Goal: Information Seeking & Learning: Find specific fact

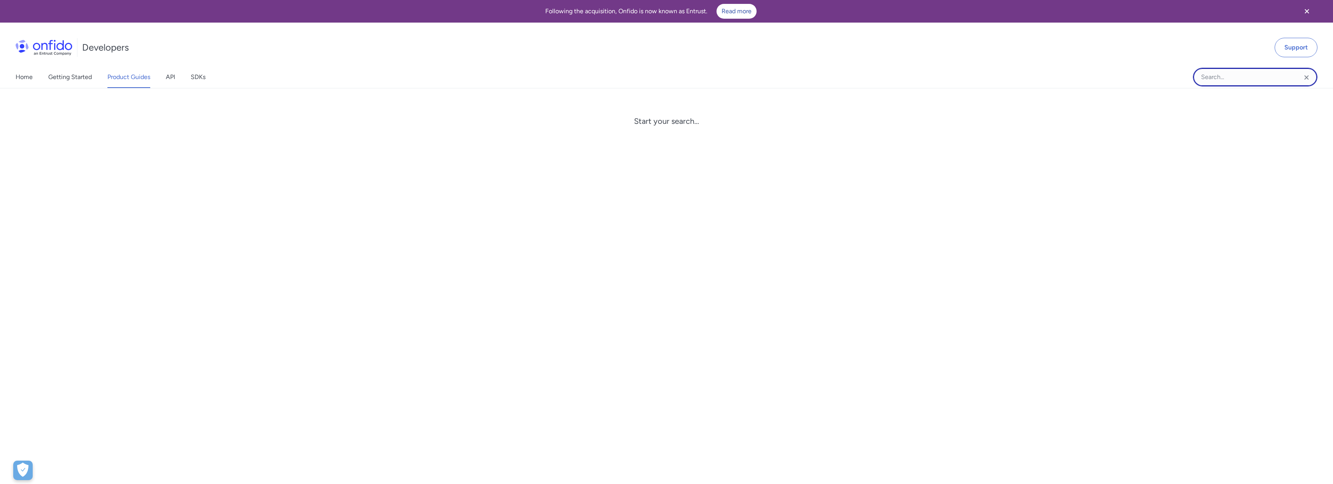
click at [1254, 74] on input "Onfido search input field" at bounding box center [1255, 77] width 125 height 19
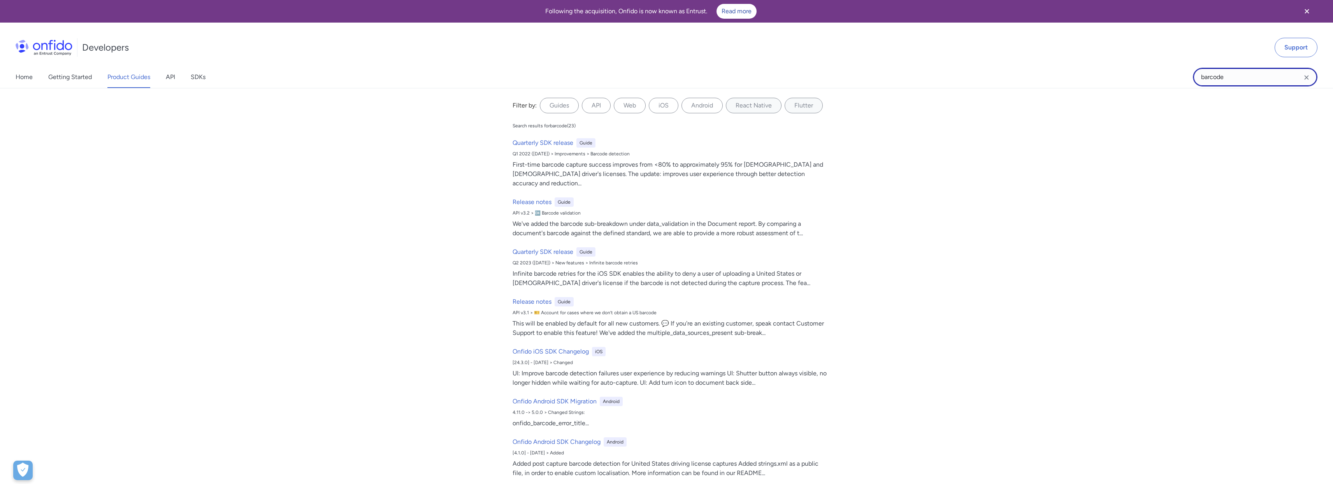
type input "barcode"
click at [130, 70] on link "Product Guides" at bounding box center [128, 77] width 43 height 22
click at [127, 77] on link "Product Guides" at bounding box center [128, 77] width 43 height 22
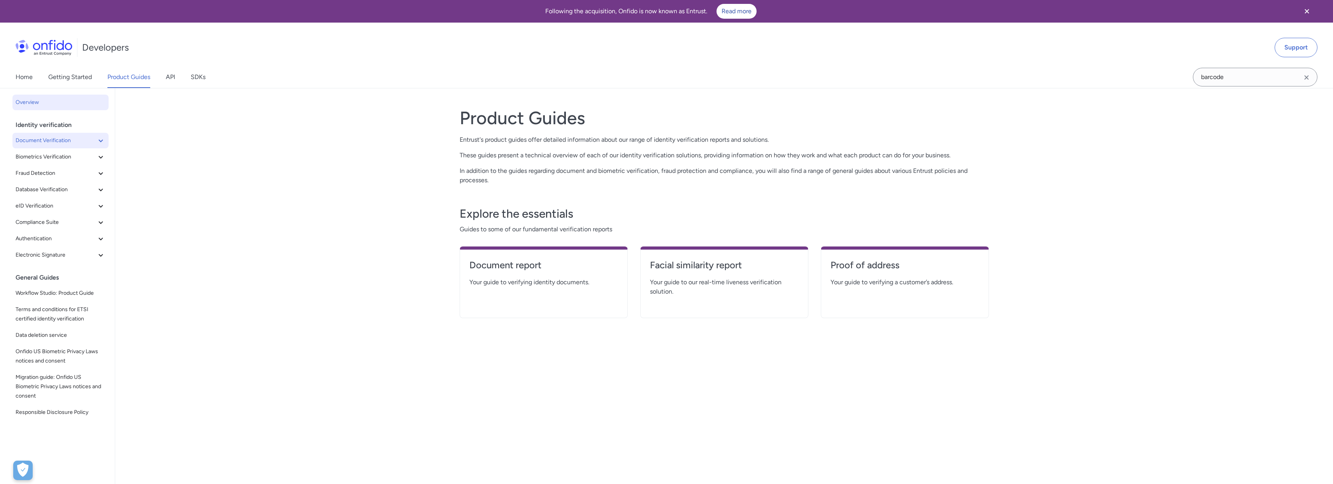
click at [96, 138] on icon at bounding box center [100, 140] width 9 height 9
click at [63, 157] on span "Document report" at bounding box center [64, 156] width 84 height 9
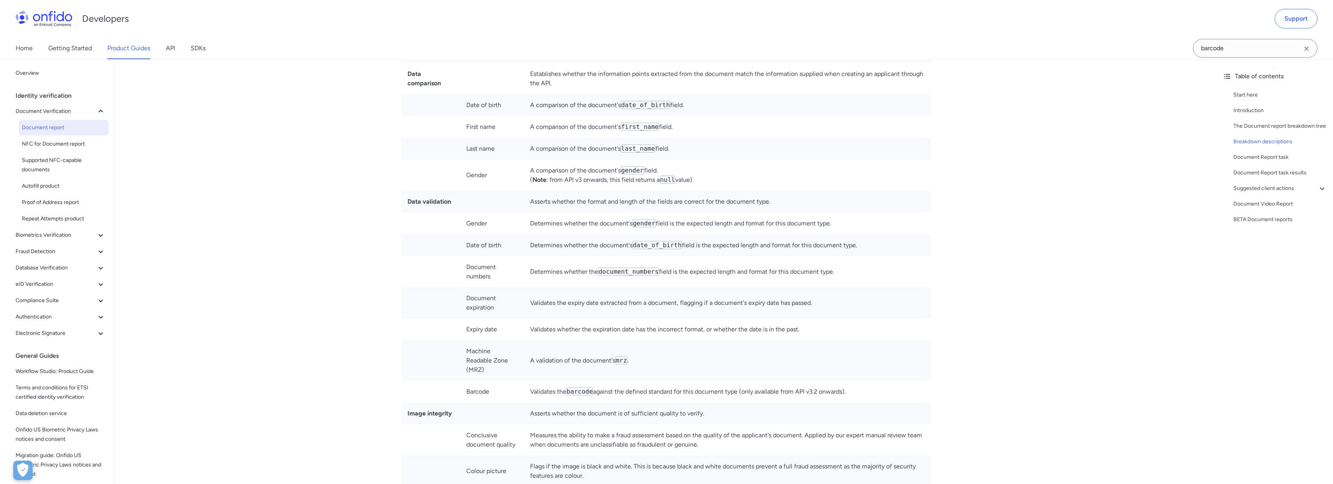
scroll to position [2299, 0]
drag, startPoint x: 869, startPoint y: 389, endPoint x: 858, endPoint y: 389, distance: 11.3
click at [858, 389] on td "Validates the barcode against the defined standard for this document type (only…" at bounding box center [727, 391] width 407 height 22
click at [919, 388] on td "Validates the barcode against the defined standard for this document type (only…" at bounding box center [727, 391] width 407 height 22
drag, startPoint x: 821, startPoint y: 392, endPoint x: 526, endPoint y: 394, distance: 295.0
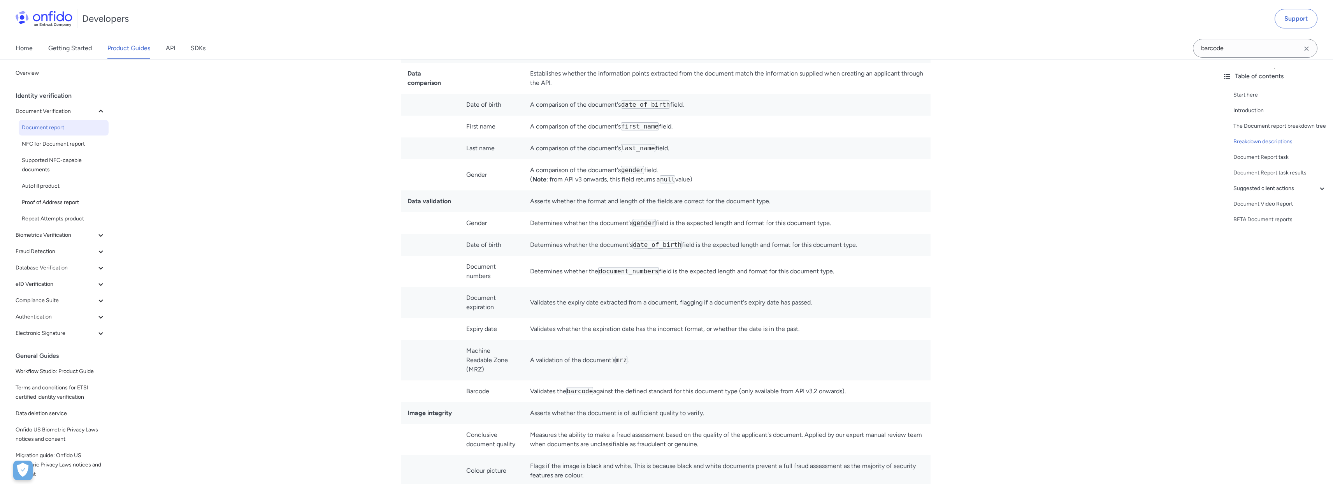
click at [526, 394] on td "Validates the barcode against the defined standard for this document type (only…" at bounding box center [727, 391] width 407 height 22
click at [864, 390] on td "Validates the barcode against the defined standard for this document type (only…" at bounding box center [727, 391] width 407 height 22
drag, startPoint x: 740, startPoint y: 393, endPoint x: 425, endPoint y: 393, distance: 315.2
click at [425, 393] on tr "Barcode Validates the barcode against the defined standard for this document ty…" at bounding box center [665, 391] width 529 height 22
copy tr "Barcode Validates the barcode against the defined standard for this document ty…"
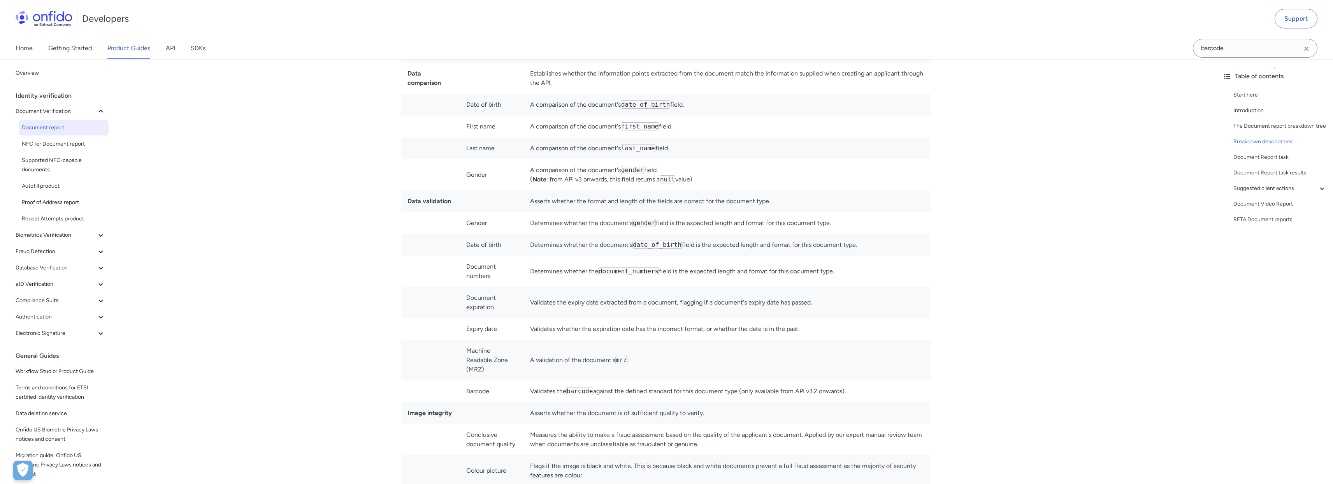
drag, startPoint x: 824, startPoint y: 405, endPoint x: 834, endPoint y: 399, distance: 11.0
click at [825, 405] on td "Asserts whether the document is of sufficient quality to verify." at bounding box center [727, 413] width 407 height 22
drag, startPoint x: 855, startPoint y: 391, endPoint x: 532, endPoint y: 384, distance: 323.1
click at [532, 384] on td "Validates the barcode against the defined standard for this document type (only…" at bounding box center [727, 391] width 407 height 22
copy td "Validates the barcode against the defined standard for this document type (only…"
